Goal: Information Seeking & Learning: Learn about a topic

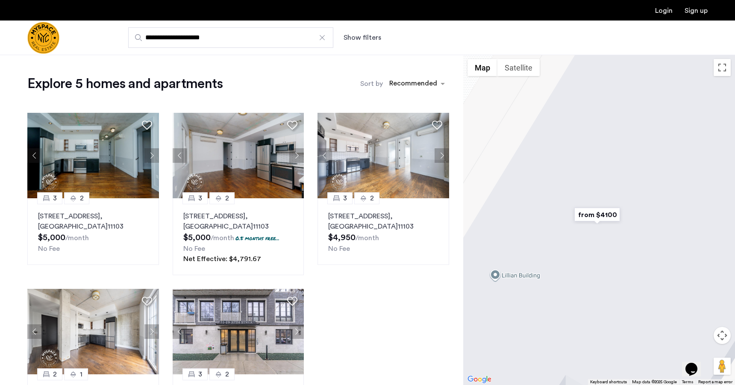
click at [225, 38] on input "**********" at bounding box center [230, 37] width 205 height 21
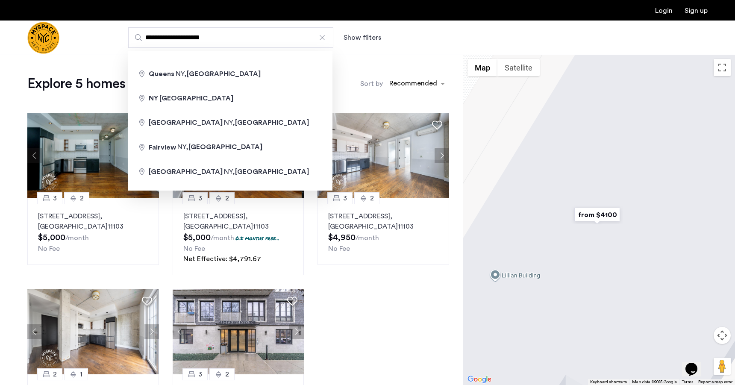
click at [324, 36] on div at bounding box center [322, 37] width 9 height 9
click at [324, 36] on input "**********" at bounding box center [230, 37] width 205 height 21
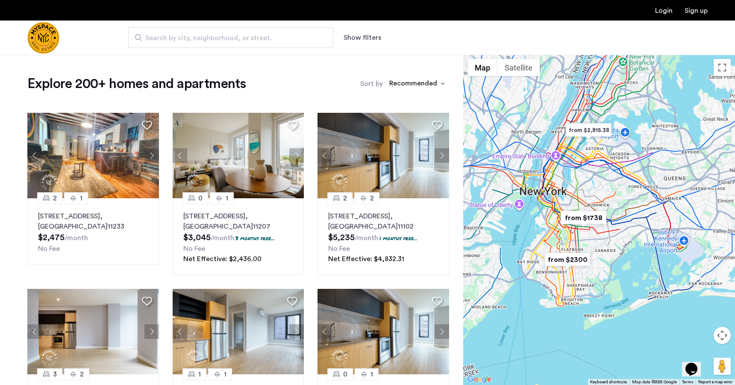
click at [577, 258] on img "from $2300" at bounding box center [567, 259] width 53 height 19
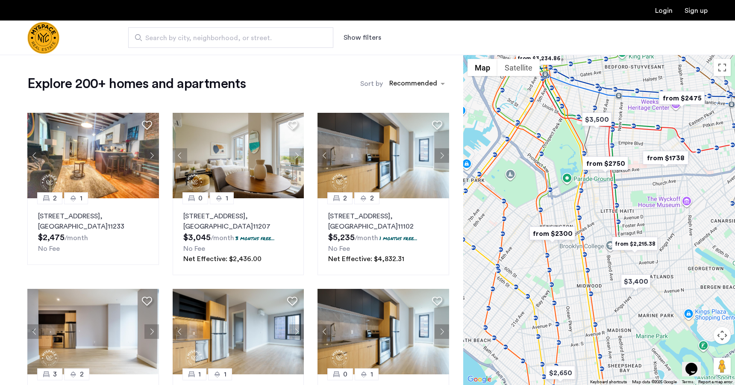
drag, startPoint x: 595, startPoint y: 200, endPoint x: 586, endPoint y: 328, distance: 128.1
click at [586, 328] on div "To navigate, press the arrow keys." at bounding box center [599, 220] width 272 height 330
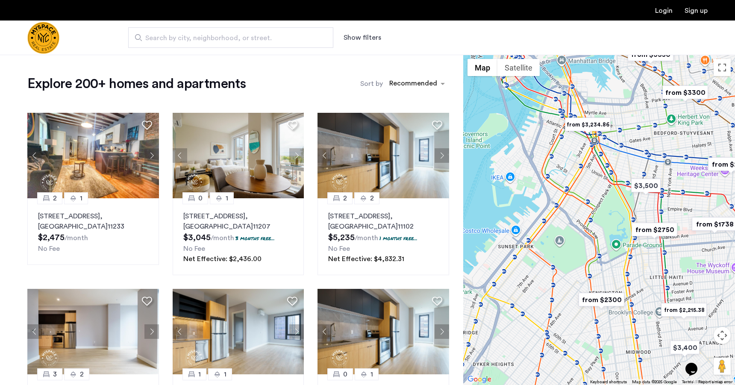
drag, startPoint x: 563, startPoint y: 215, endPoint x: 614, endPoint y: 268, distance: 73.2
click at [614, 268] on div "To navigate, press the arrow keys." at bounding box center [599, 220] width 272 height 330
click at [609, 297] on img "from $2300" at bounding box center [601, 300] width 53 height 19
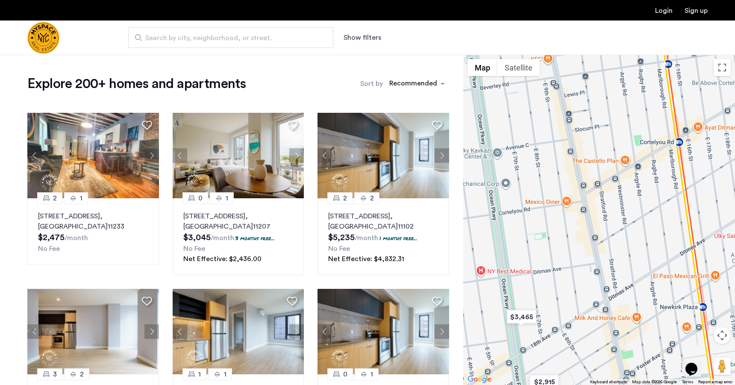
drag, startPoint x: 632, startPoint y: 145, endPoint x: 502, endPoint y: 286, distance: 192.1
click at [502, 286] on div "To navigate, press the arrow keys." at bounding box center [599, 220] width 272 height 330
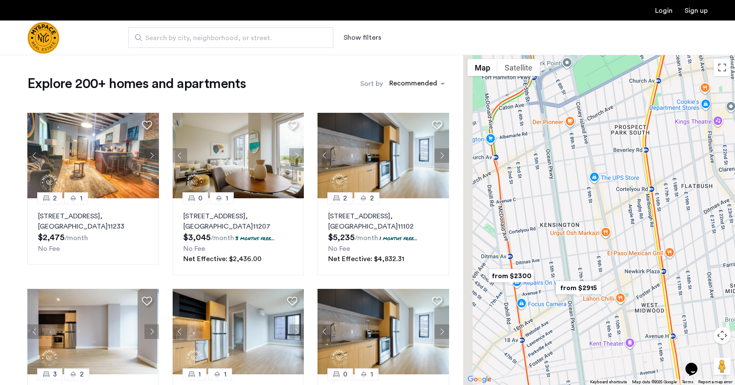
drag, startPoint x: 548, startPoint y: 220, endPoint x: 587, endPoint y: 228, distance: 39.6
click at [587, 228] on div "To navigate, press the arrow keys." at bounding box center [599, 220] width 272 height 330
click at [512, 271] on img "from $2300" at bounding box center [511, 275] width 53 height 19
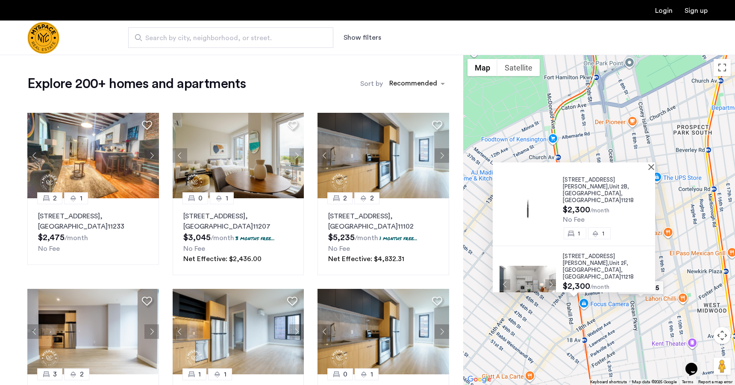
scroll to position [5, 0]
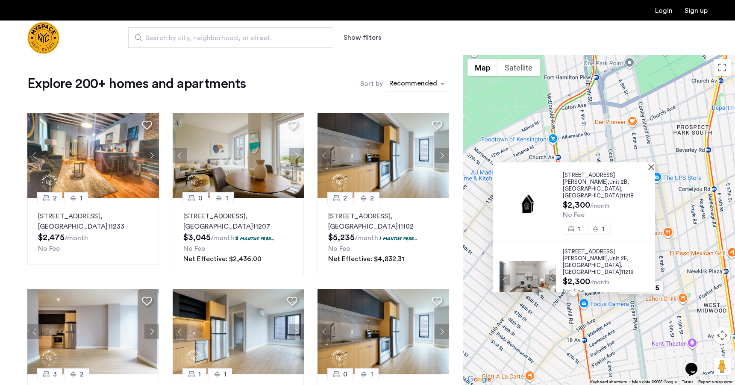
click at [436, 84] on div "sort-apartment" at bounding box center [413, 85] width 50 height 12
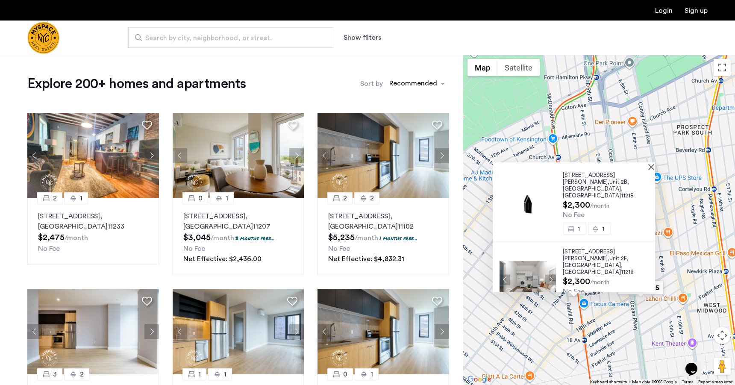
click at [653, 165] on div at bounding box center [574, 165] width 162 height 7
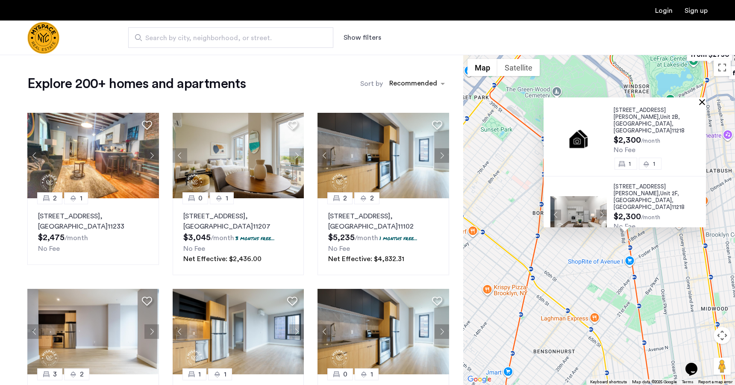
click at [706, 101] on button "Close" at bounding box center [704, 102] width 6 height 6
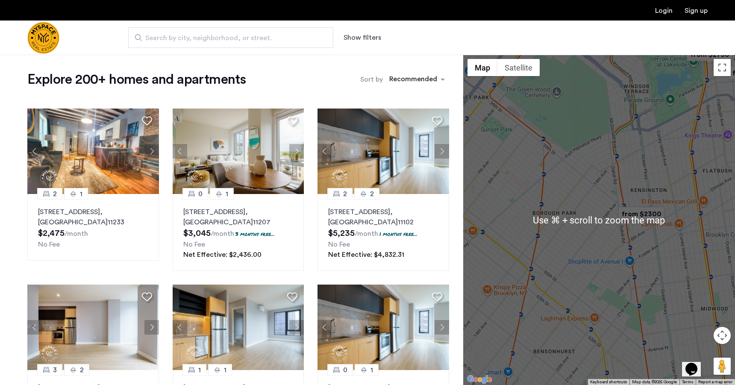
scroll to position [3, 0]
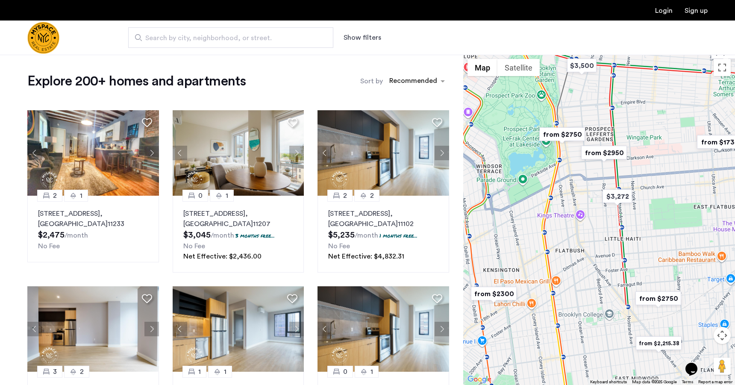
drag, startPoint x: 691, startPoint y: 147, endPoint x: 542, endPoint y: 262, distance: 188.0
click at [542, 262] on div at bounding box center [599, 220] width 272 height 330
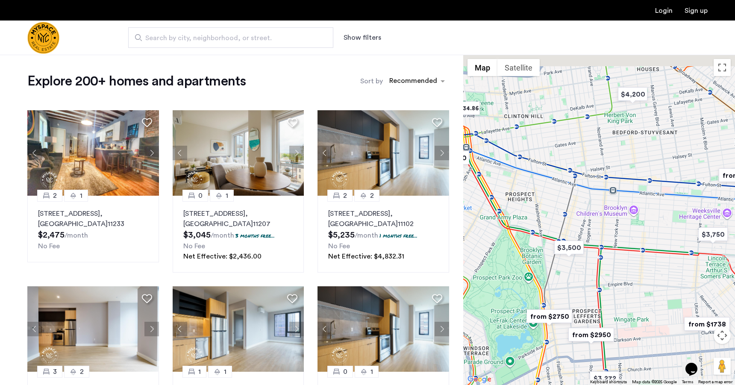
drag, startPoint x: 669, startPoint y: 118, endPoint x: 654, endPoint y: 268, distance: 151.2
click at [654, 268] on div at bounding box center [599, 220] width 272 height 330
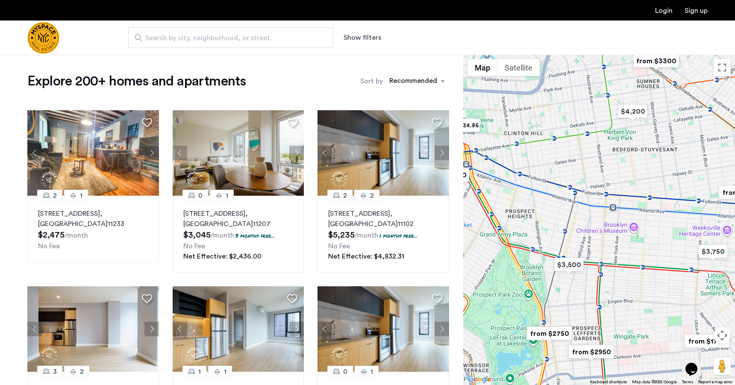
click at [559, 336] on img "from $2750" at bounding box center [549, 333] width 53 height 19
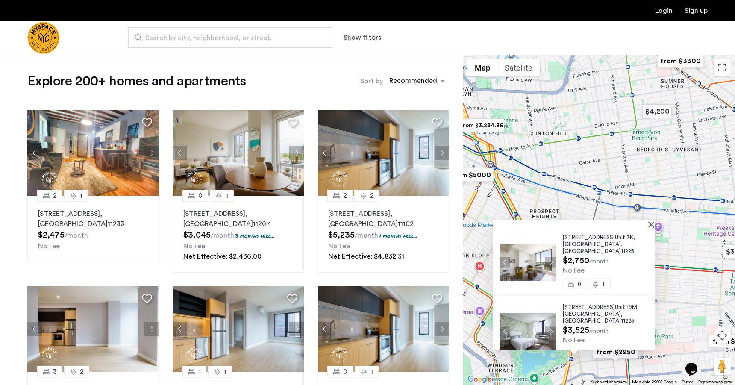
click at [606, 241] on div "[STREET_ADDRESS]" at bounding box center [609, 244] width 92 height 21
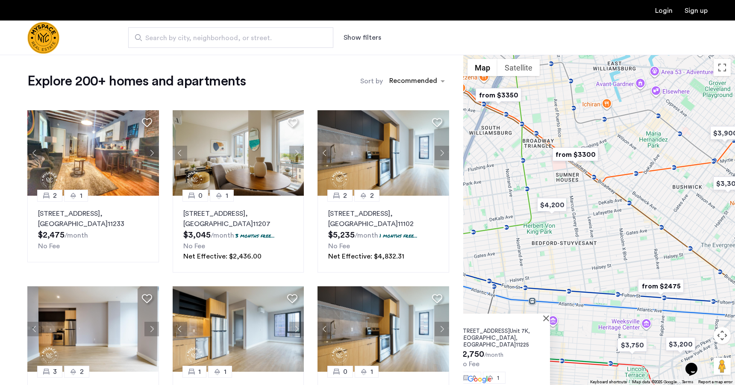
drag, startPoint x: 595, startPoint y: 164, endPoint x: 489, endPoint y: 258, distance: 141.4
click at [489, 259] on div "[STREET_ADDRESS] $2,750 /month No Fee 0 1 [STREET_ADDRESS] $3,525 /month No Fee…" at bounding box center [599, 220] width 272 height 330
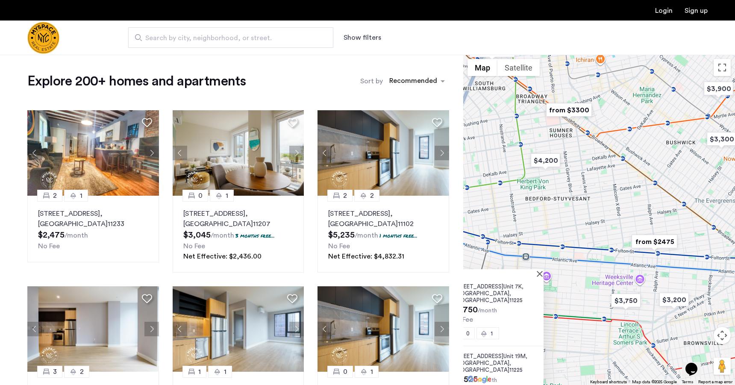
drag, startPoint x: 616, startPoint y: 306, endPoint x: 610, endPoint y: 259, distance: 46.6
click at [610, 259] on div "[STREET_ADDRESS] $2,750 /month No Fee 0 1 [STREET_ADDRESS] $3,525 /month No Fee…" at bounding box center [599, 220] width 272 height 330
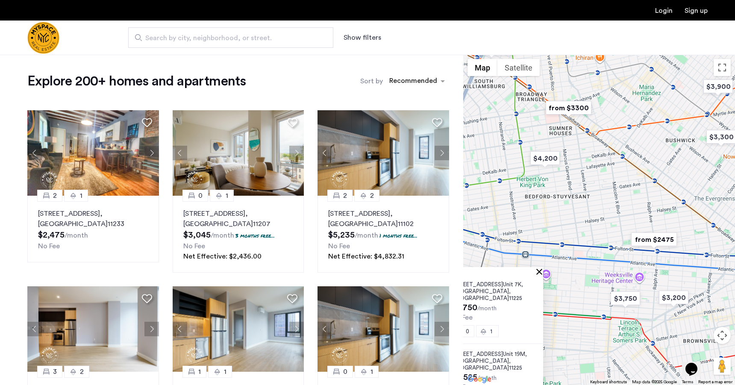
click at [544, 270] on button "Close" at bounding box center [541, 271] width 6 height 6
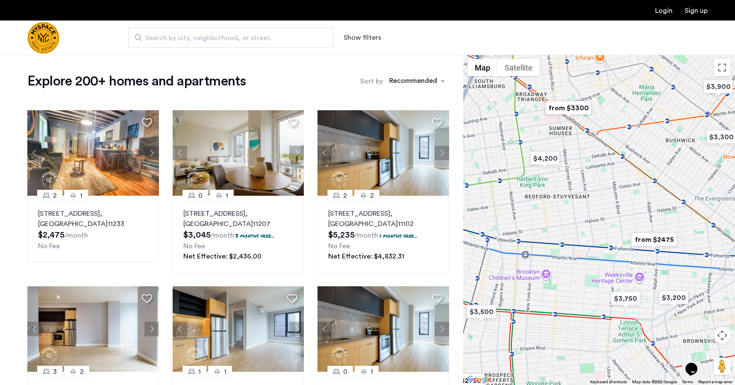
drag, startPoint x: 582, startPoint y: 213, endPoint x: 588, endPoint y: 230, distance: 18.3
click at [588, 230] on div "To navigate, press the arrow keys." at bounding box center [599, 220] width 272 height 330
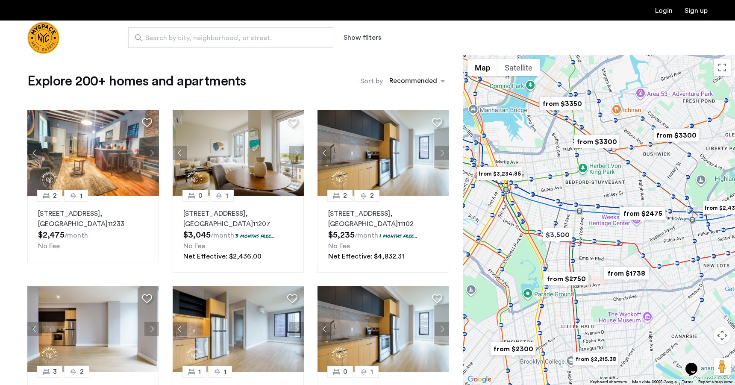
drag, startPoint x: 588, startPoint y: 230, endPoint x: 605, endPoint y: 185, distance: 47.9
click at [605, 185] on div at bounding box center [599, 220] width 272 height 330
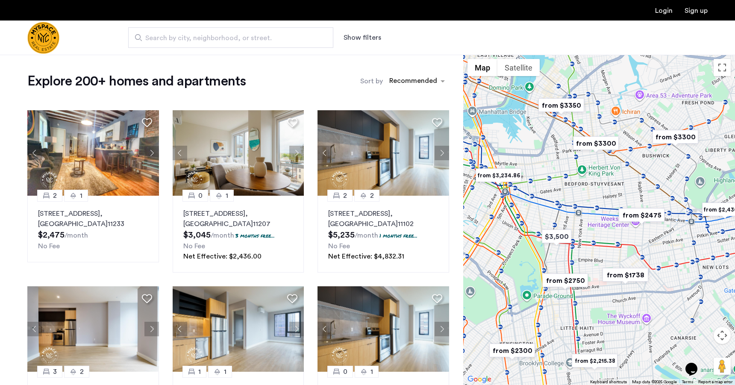
click at [642, 213] on img "from $2475" at bounding box center [641, 215] width 53 height 19
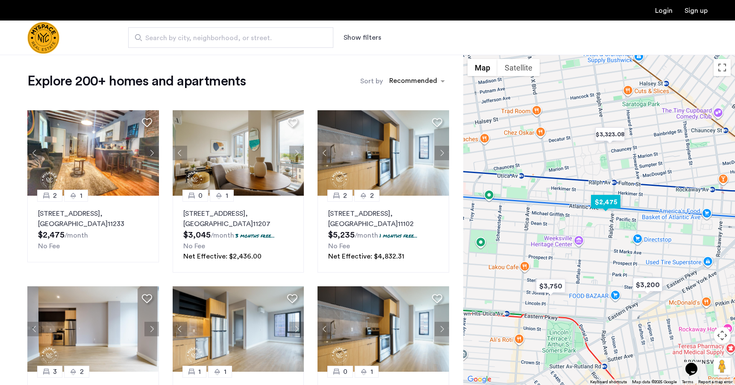
click at [609, 202] on img "$2,475" at bounding box center [606, 201] width 36 height 19
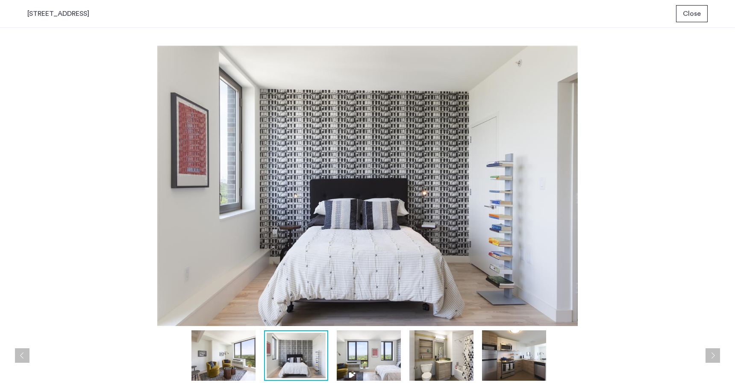
click at [372, 358] on img at bounding box center [369, 355] width 64 height 50
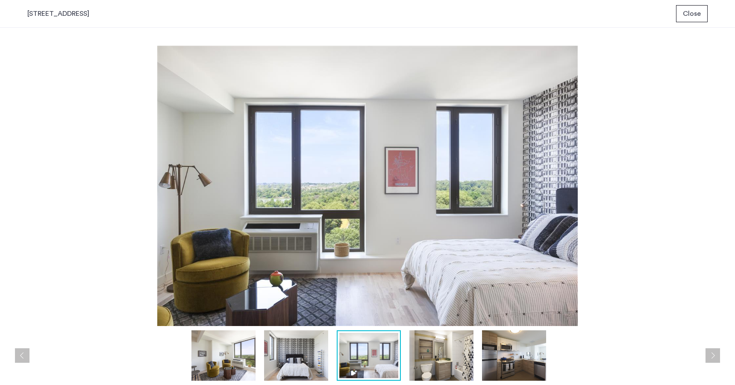
click at [436, 360] on img at bounding box center [441, 355] width 64 height 50
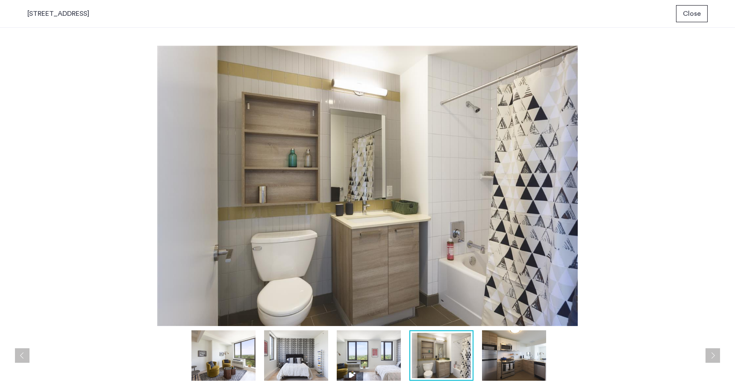
click at [496, 359] on img at bounding box center [514, 355] width 64 height 50
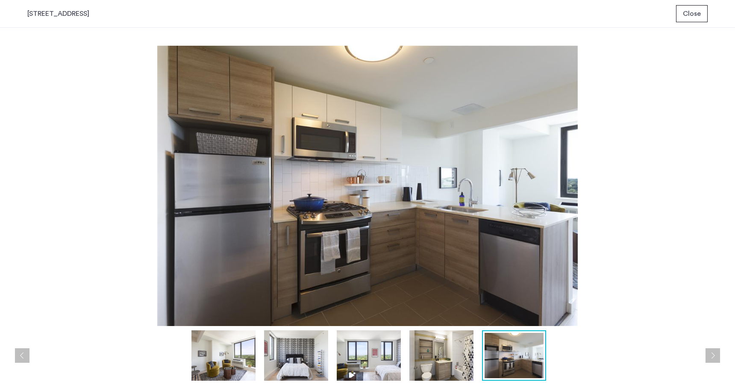
click at [713, 355] on button "Next apartment" at bounding box center [713, 355] width 15 height 15
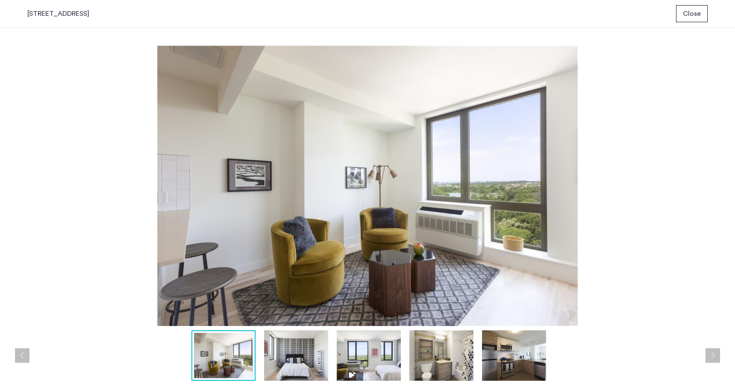
click at [713, 355] on button "Next apartment" at bounding box center [713, 355] width 15 height 15
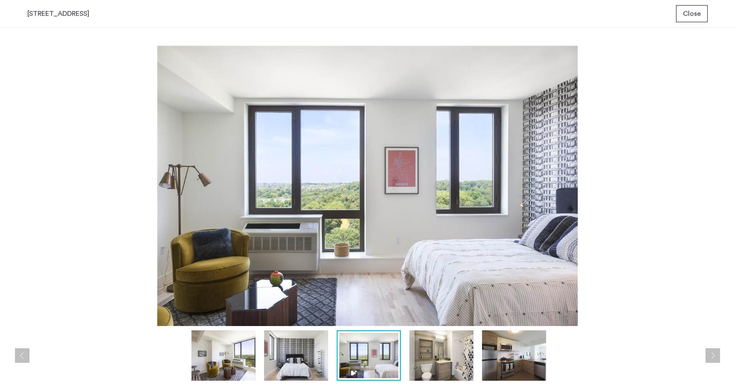
click at [694, 11] on span "Close" at bounding box center [692, 14] width 18 height 10
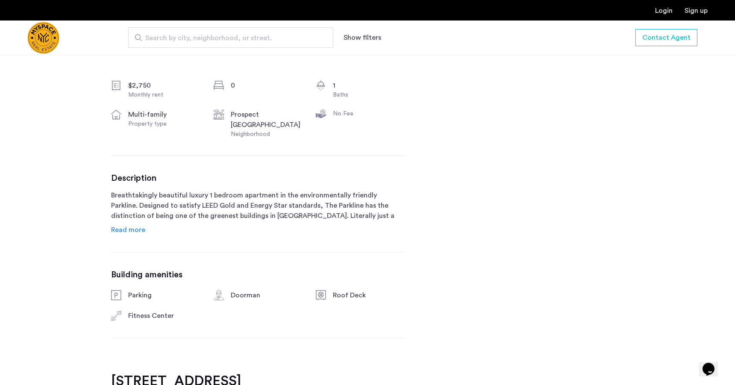
scroll to position [305, 0]
click at [136, 229] on span "Read more" at bounding box center [128, 229] width 34 height 7
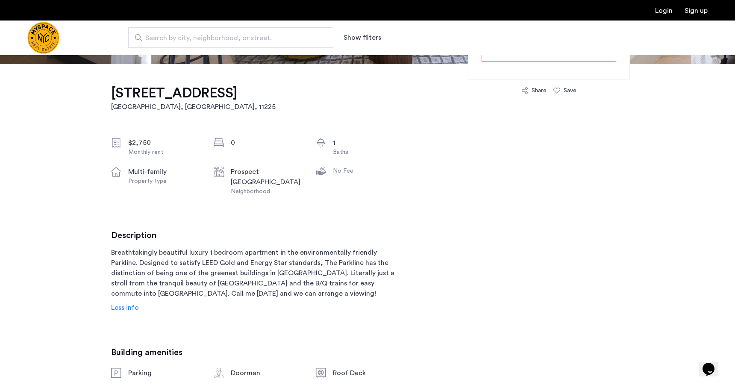
scroll to position [0, 0]
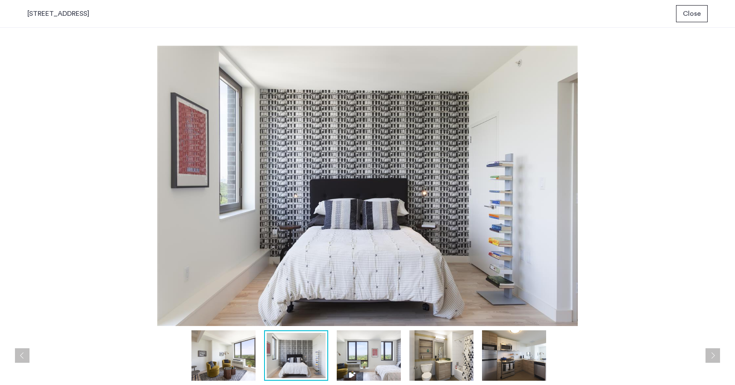
click at [676, 186] on img at bounding box center [367, 186] width 680 height 280
click at [693, 11] on span "Close" at bounding box center [692, 14] width 18 height 10
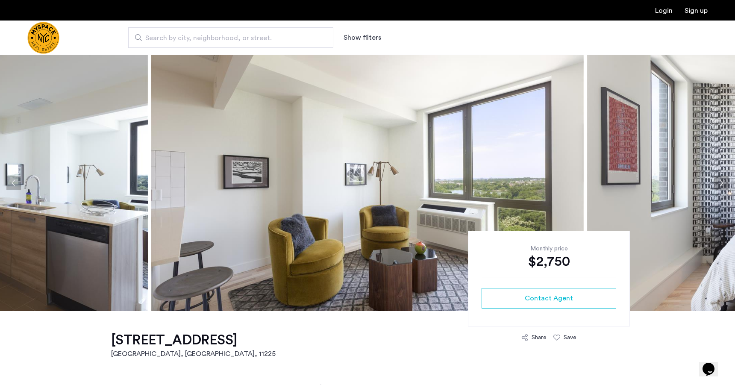
drag, startPoint x: 105, startPoint y: 344, endPoint x: 215, endPoint y: 346, distance: 110.3
copy h1 "626 Flatbush Ave"
